Goal: Task Accomplishment & Management: Use online tool/utility

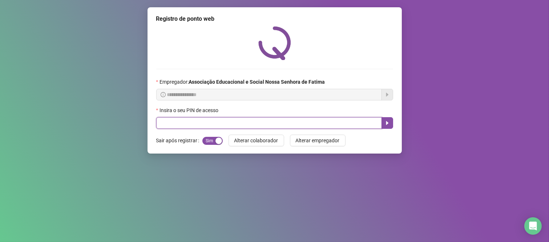
click at [180, 124] on input "text" at bounding box center [269, 123] width 226 height 12
type input "****"
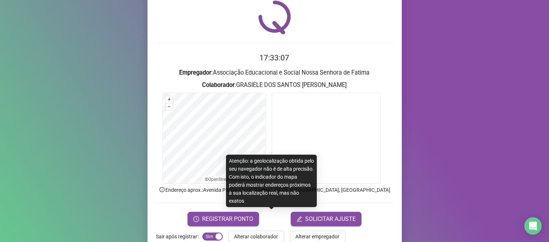
scroll to position [40, 0]
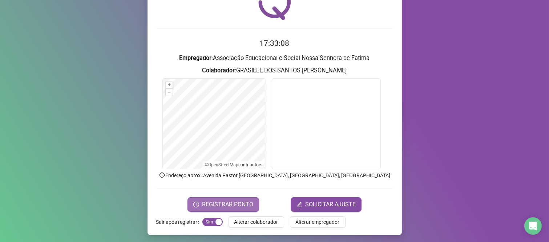
click at [233, 202] on span "REGISTRAR PONTO" at bounding box center [227, 204] width 51 height 9
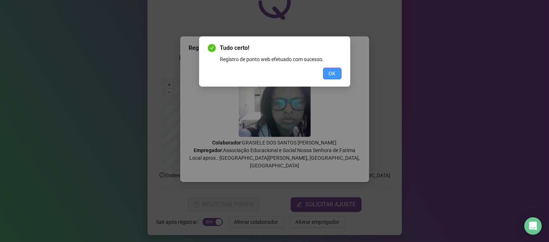
click at [329, 74] on span "OK" at bounding box center [332, 73] width 7 height 8
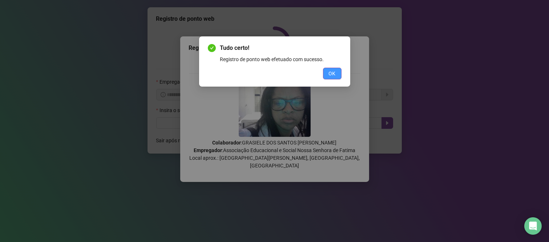
scroll to position [0, 0]
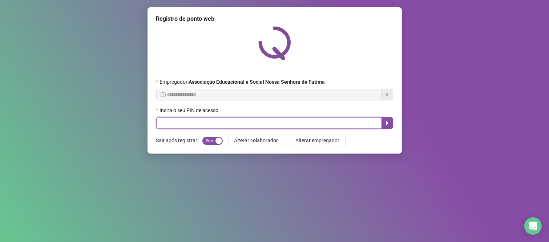
click at [185, 126] on input "text" at bounding box center [269, 123] width 226 height 12
type input "***"
click at [384, 124] on icon "caret-right" at bounding box center [387, 123] width 6 height 6
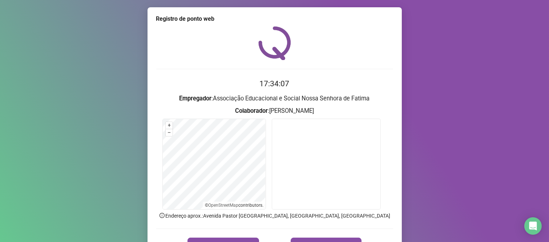
scroll to position [41, 0]
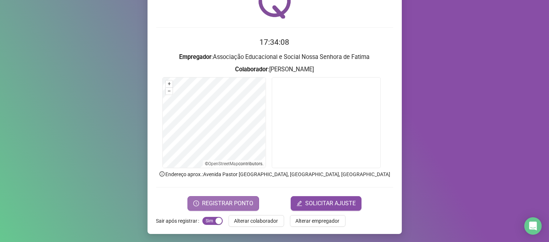
click at [230, 199] on span "REGISTRAR PONTO" at bounding box center [227, 203] width 51 height 9
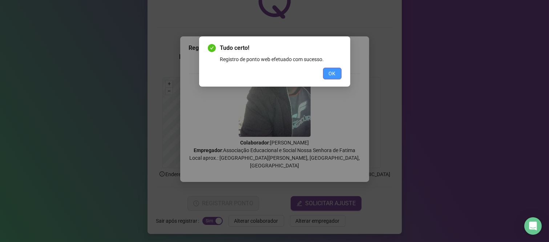
click at [328, 74] on button "OK" at bounding box center [332, 74] width 19 height 12
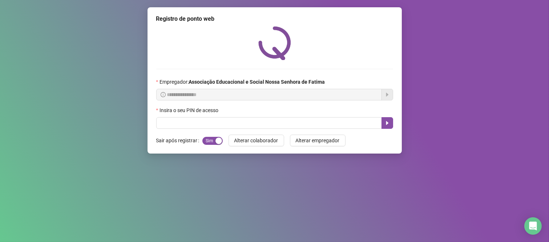
scroll to position [0, 0]
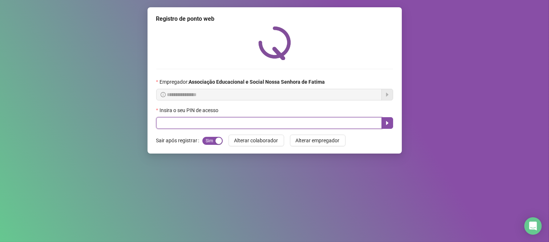
click at [331, 121] on input "text" at bounding box center [269, 123] width 226 height 12
type input "***"
click at [387, 125] on icon "caret-right" at bounding box center [387, 123] width 3 height 4
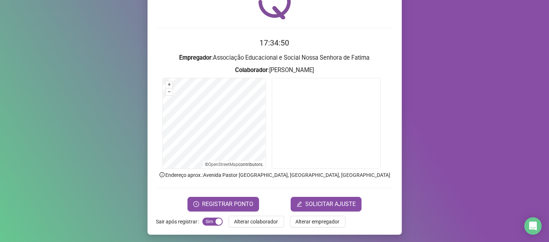
scroll to position [41, 0]
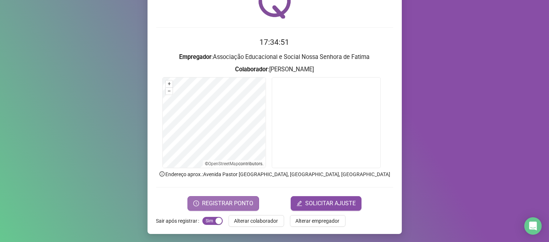
click at [221, 205] on span "REGISTRAR PONTO" at bounding box center [227, 203] width 51 height 9
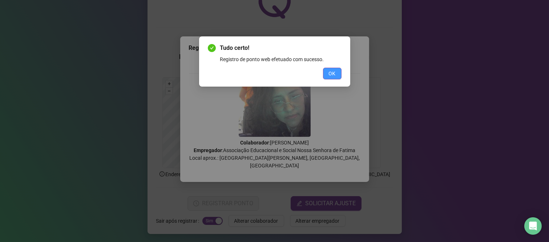
click at [333, 76] on span "OK" at bounding box center [332, 73] width 7 height 8
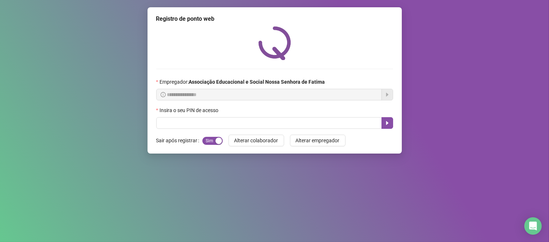
scroll to position [0, 0]
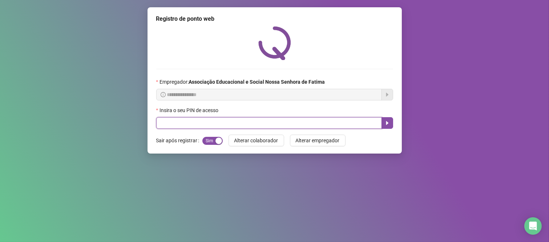
click at [338, 124] on input "text" at bounding box center [269, 123] width 226 height 12
type input "***"
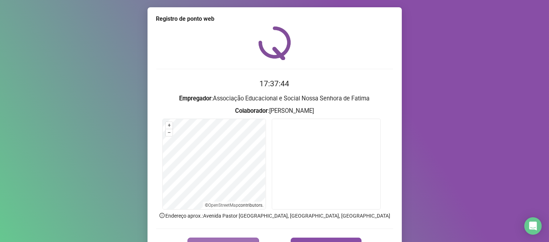
click at [225, 238] on button "REGISTRAR PONTO" at bounding box center [223, 244] width 72 height 15
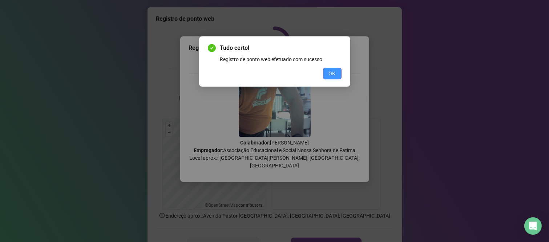
click at [333, 75] on span "OK" at bounding box center [332, 73] width 7 height 8
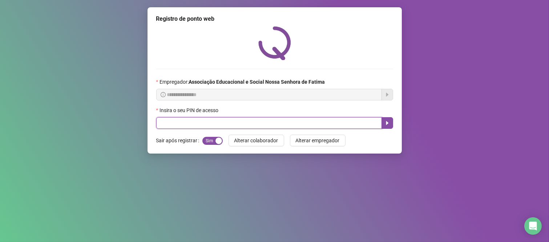
click at [291, 126] on input "text" at bounding box center [269, 123] width 226 height 12
type input "*****"
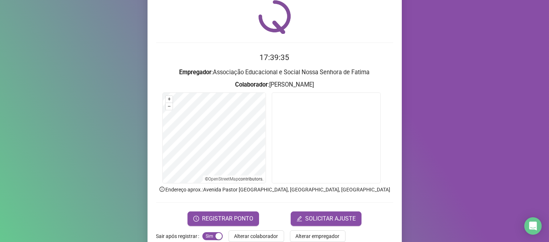
scroll to position [40, 0]
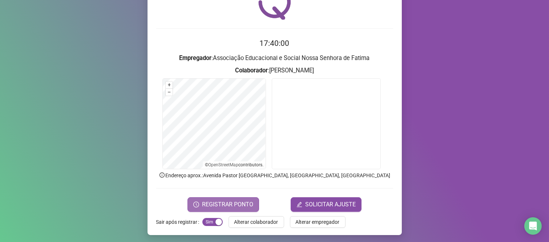
click at [219, 202] on span "REGISTRAR PONTO" at bounding box center [227, 204] width 51 height 9
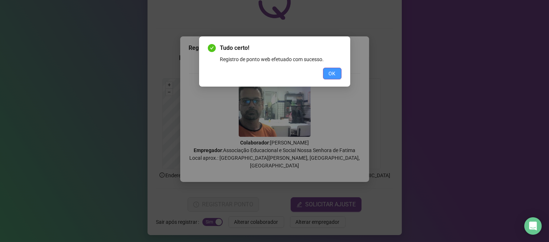
click at [337, 74] on button "OK" at bounding box center [332, 74] width 19 height 12
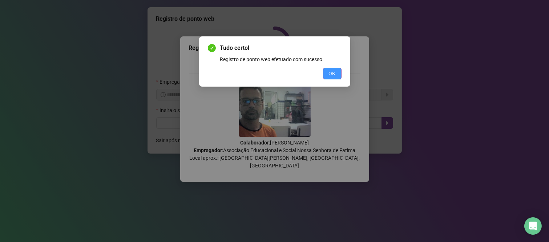
scroll to position [0, 0]
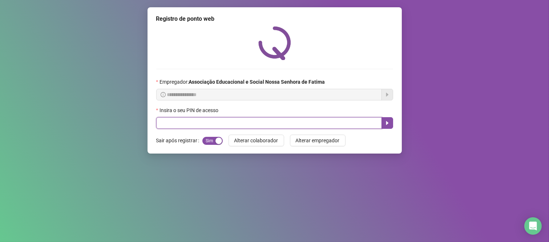
click at [240, 121] on input "text" at bounding box center [269, 123] width 226 height 12
type input "***"
click at [386, 124] on icon "caret-right" at bounding box center [387, 123] width 6 height 6
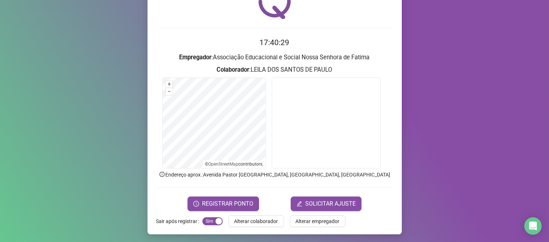
scroll to position [41, 0]
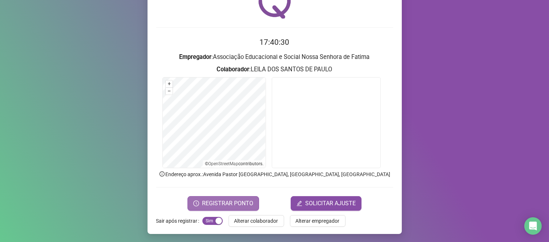
click at [234, 207] on button "REGISTRAR PONTO" at bounding box center [223, 203] width 72 height 15
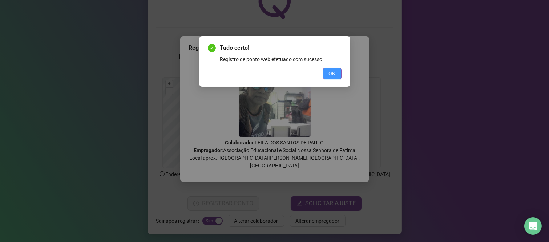
click at [332, 77] on span "OK" at bounding box center [332, 73] width 7 height 8
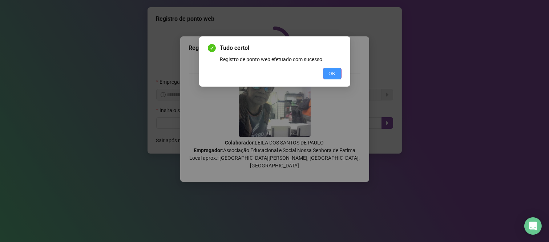
scroll to position [0, 0]
